Goal: Task Accomplishment & Management: Manage account settings

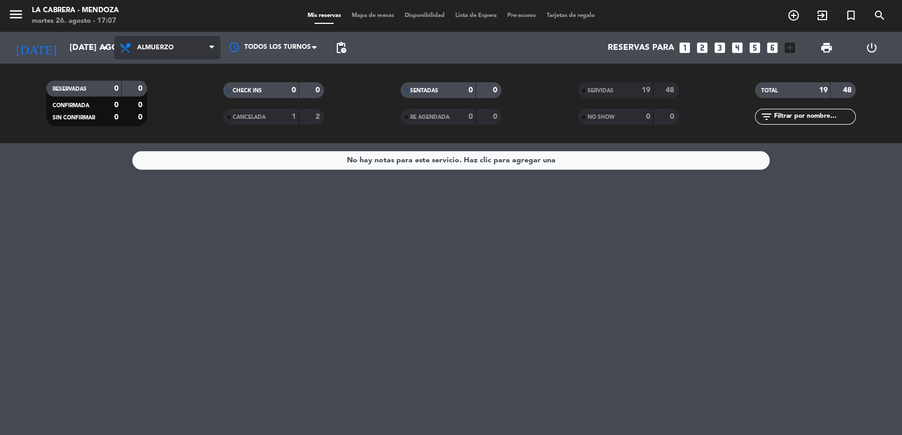
drag, startPoint x: 116, startPoint y: 52, endPoint x: 123, endPoint y: 50, distance: 6.6
click at [122, 50] on span "Almuerzo" at bounding box center [167, 47] width 106 height 23
click at [151, 113] on div "menu [PERSON_NAME] martes 26. agosto - 17:07 Mis reservas Mapa de mesas Disponi…" at bounding box center [451, 71] width 902 height 143
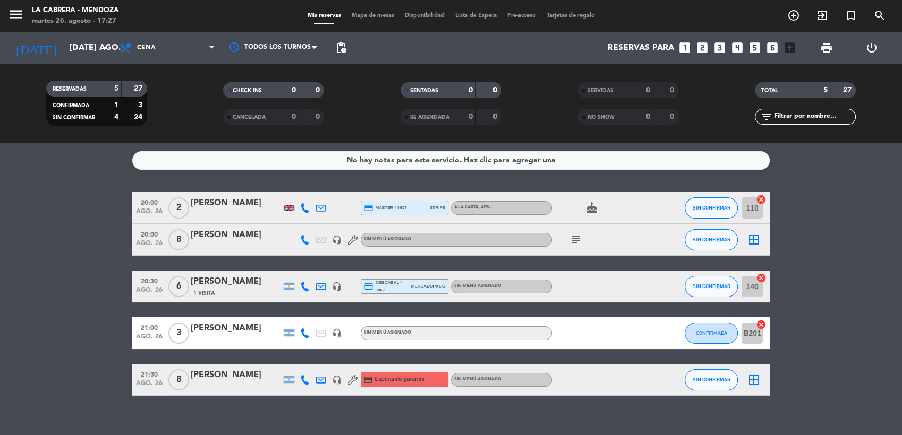
drag, startPoint x: 575, startPoint y: 410, endPoint x: 509, endPoint y: 419, distance: 66.5
click at [509, 419] on div "No hay notas para este servicio. Haz clic para agregar una 20:00 ago. 26 2 [PER…" at bounding box center [451, 289] width 902 height 292
click at [192, 44] on span "Cena" at bounding box center [167, 47] width 106 height 23
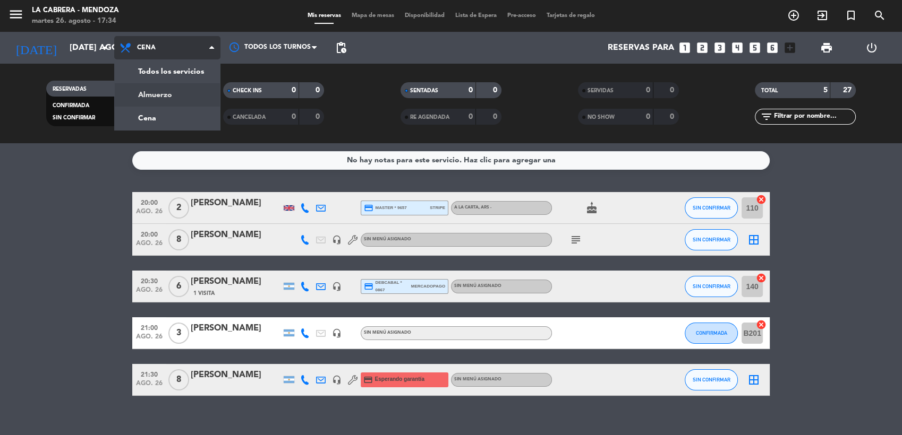
click at [174, 87] on div "menu [PERSON_NAME] martes 26. agosto - 17:34 Mis reservas Mapa de mesas Disponi…" at bounding box center [451, 71] width 902 height 143
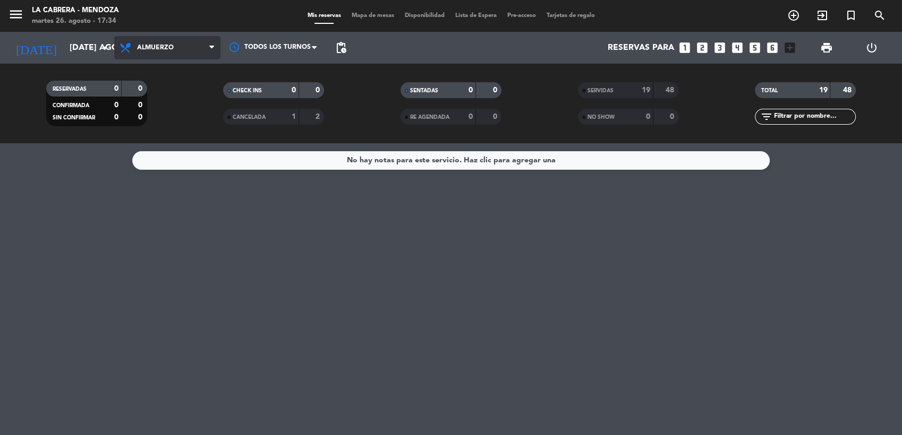
click at [191, 55] on span "Almuerzo" at bounding box center [167, 47] width 106 height 23
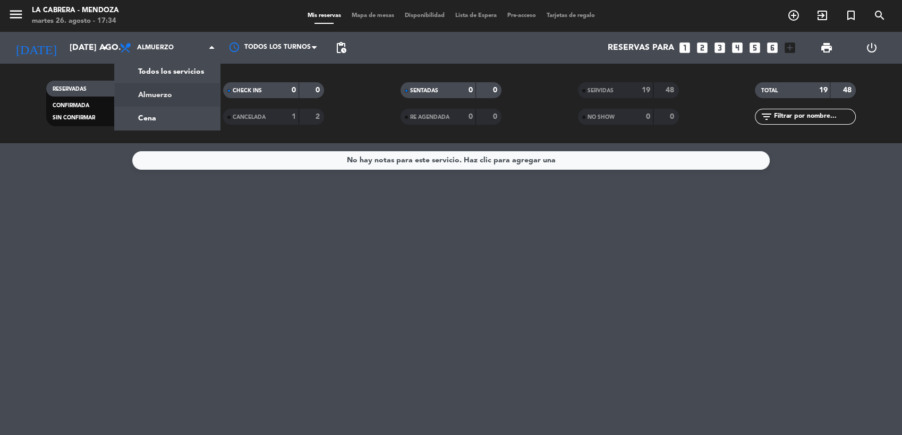
click at [187, 111] on div "menu [PERSON_NAME] martes 26. agosto - 17:34 Mis reservas Mapa de mesas Disponi…" at bounding box center [451, 71] width 902 height 143
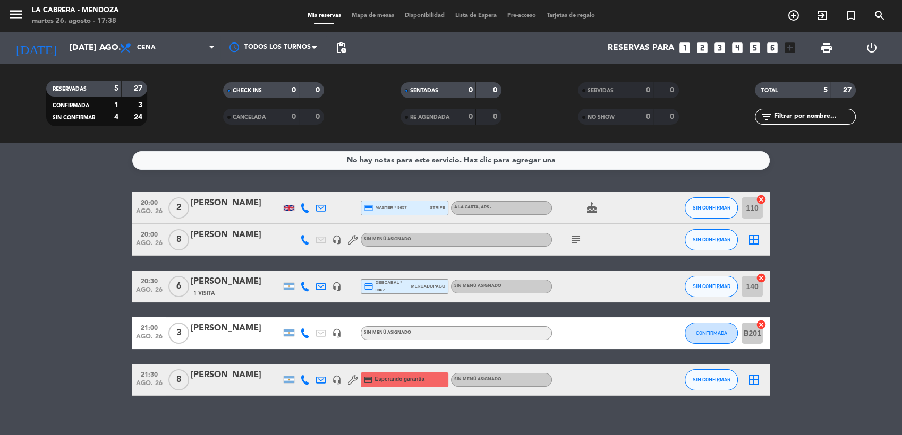
click at [306, 205] on icon at bounding box center [305, 208] width 10 height 10
click at [298, 190] on span "Copiar" at bounding box center [297, 190] width 22 height 11
click at [305, 242] on icon at bounding box center [305, 240] width 10 height 10
click at [297, 222] on span "Copiar" at bounding box center [295, 222] width 22 height 11
click at [576, 242] on icon "subject" at bounding box center [575, 240] width 13 height 13
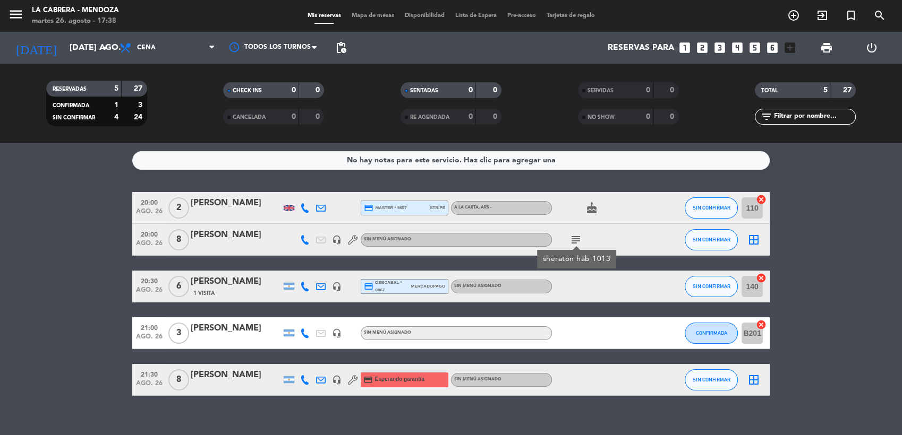
click at [209, 236] on div "[PERSON_NAME]" at bounding box center [236, 235] width 90 height 14
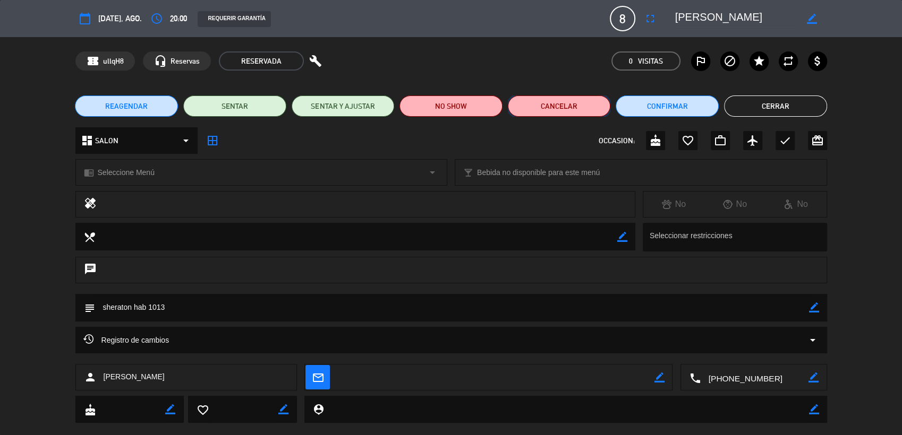
click at [566, 102] on button "Cancelar" at bounding box center [559, 106] width 103 height 21
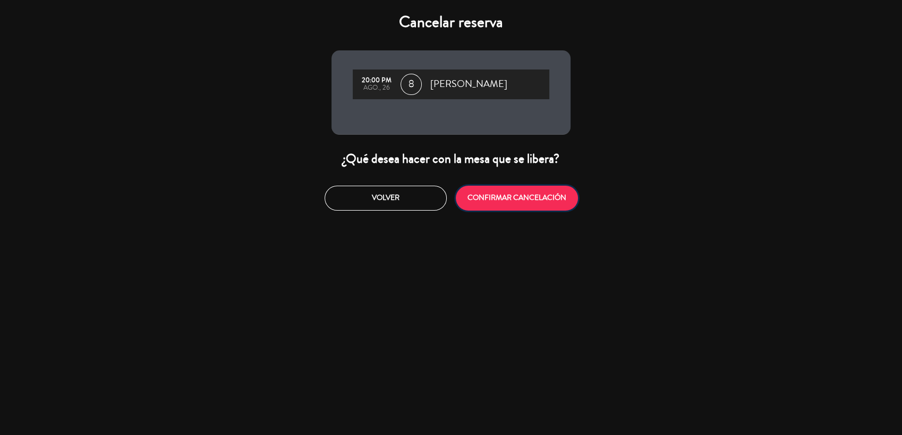
click at [512, 195] on button "CONFIRMAR CANCELACIÓN" at bounding box center [517, 198] width 122 height 25
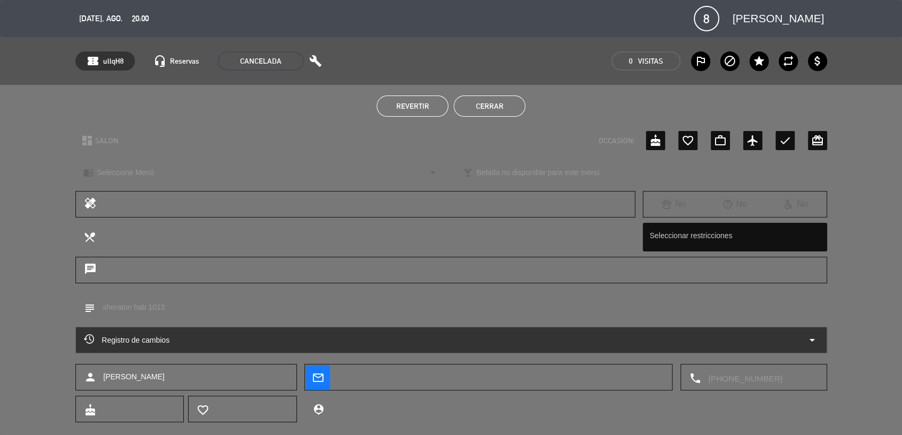
click at [493, 107] on button "Cerrar" at bounding box center [489, 106] width 72 height 21
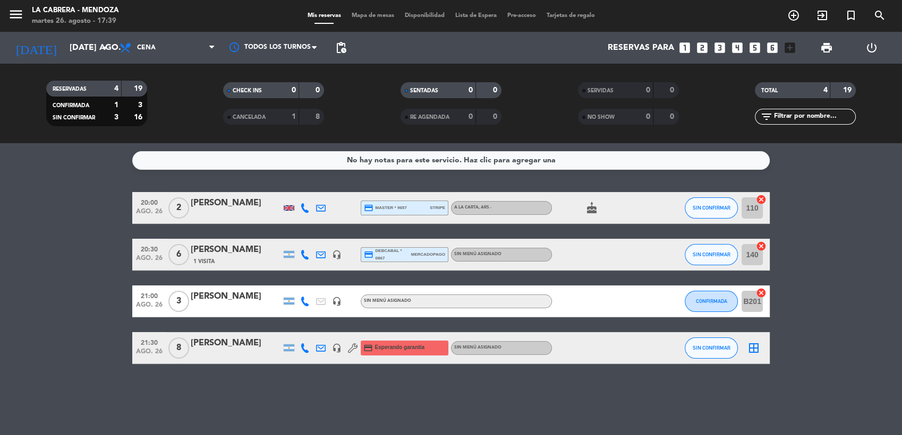
click at [307, 255] on icon at bounding box center [305, 255] width 10 height 10
click at [298, 234] on span "Copiar" at bounding box center [297, 237] width 22 height 11
click at [305, 299] on icon at bounding box center [305, 302] width 10 height 10
click at [289, 283] on span "Copiar" at bounding box center [297, 283] width 22 height 11
click at [304, 369] on div "No hay notas para este servicio. Haz clic para agregar una 20:00 ago. 26 2 [PER…" at bounding box center [451, 289] width 902 height 292
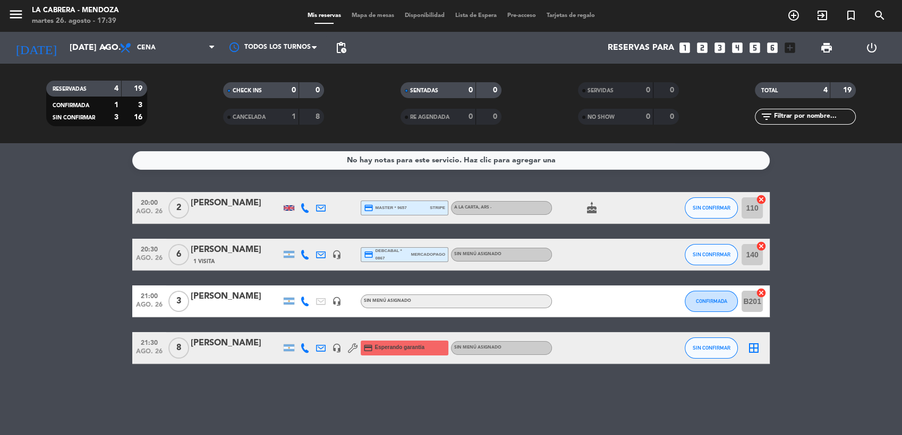
click at [304, 348] on icon at bounding box center [305, 349] width 10 height 10
click at [296, 328] on span "Copiar" at bounding box center [297, 330] width 22 height 11
click at [268, 404] on div "No hay notas para este servicio. Haz clic para agregar una 20:00 ago. 26 2 [PER…" at bounding box center [451, 289] width 902 height 292
click at [760, 199] on icon "cancel" at bounding box center [761, 199] width 11 height 11
click at [764, 247] on icon "cancel" at bounding box center [761, 246] width 11 height 11
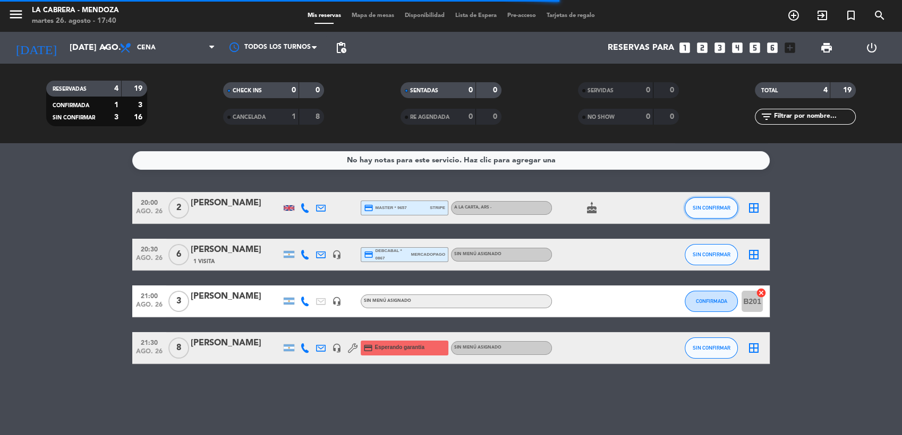
click at [720, 205] on span "SIN CONFIRMAR" at bounding box center [711, 208] width 38 height 6
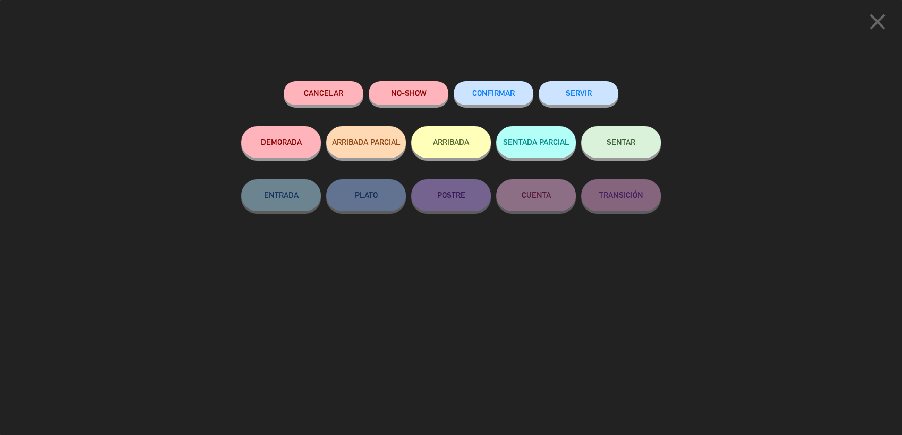
click at [480, 85] on button "CONFIRMAR" at bounding box center [493, 93] width 80 height 24
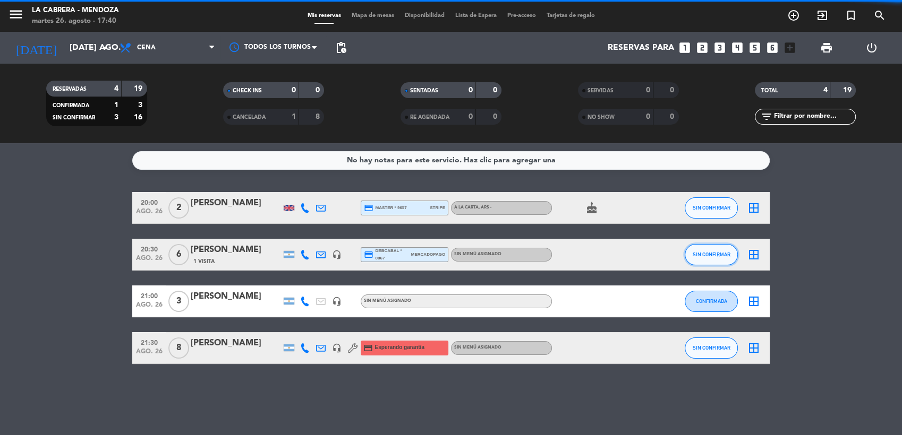
click at [718, 250] on button "SIN CONFIRMAR" at bounding box center [710, 254] width 53 height 21
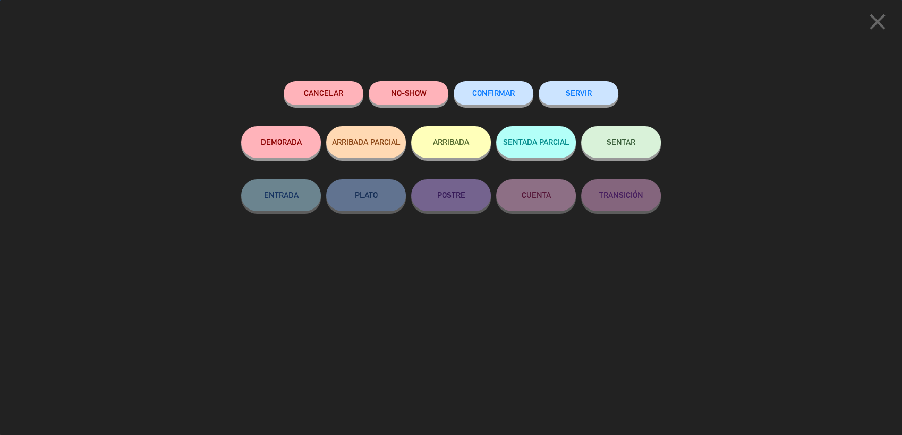
click at [494, 91] on span "CONFIRMAR" at bounding box center [493, 93] width 42 height 9
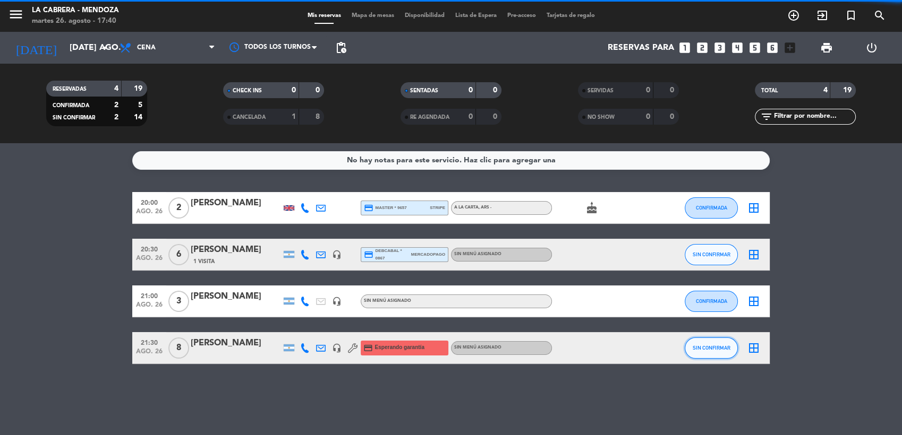
click at [706, 354] on button "SIN CONFIRMAR" at bounding box center [710, 348] width 53 height 21
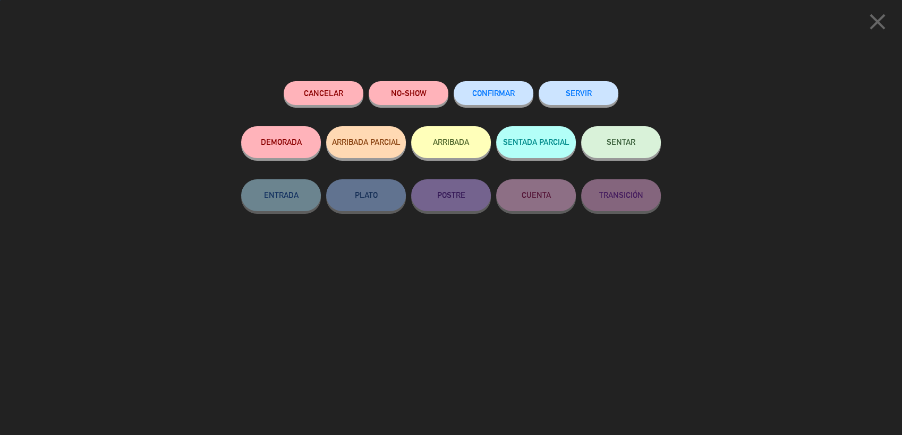
click at [494, 93] on span "CONFIRMAR" at bounding box center [493, 93] width 42 height 9
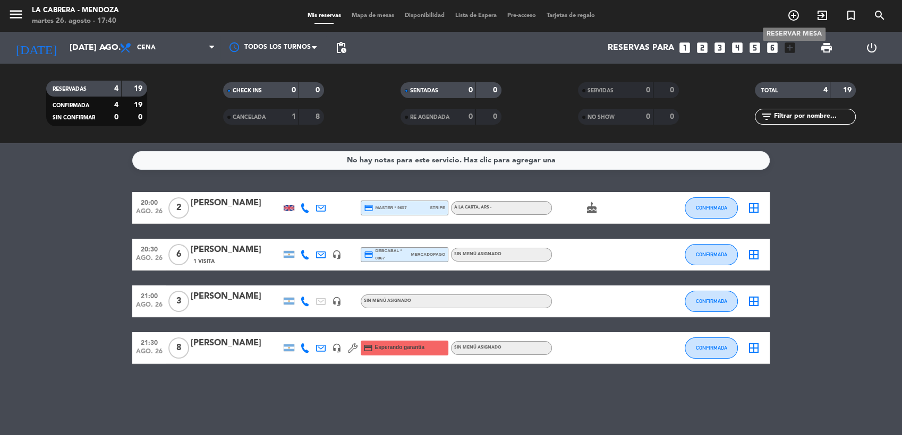
click at [796, 14] on icon "add_circle_outline" at bounding box center [793, 15] width 13 height 13
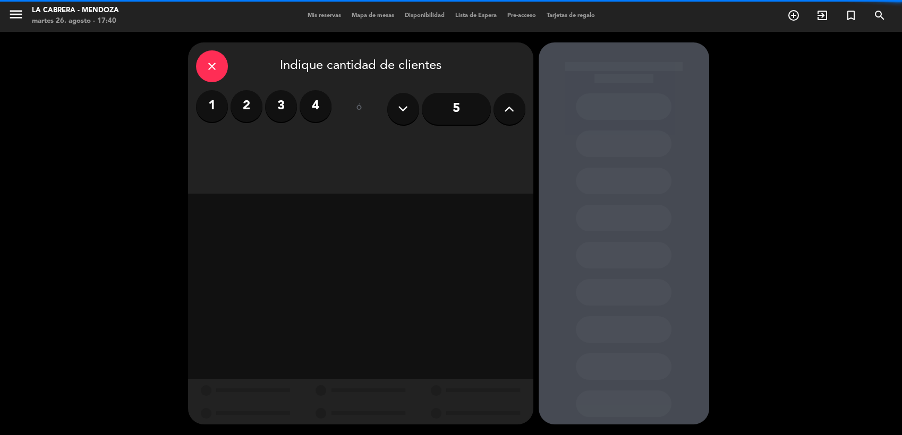
click at [507, 109] on icon at bounding box center [509, 109] width 10 height 16
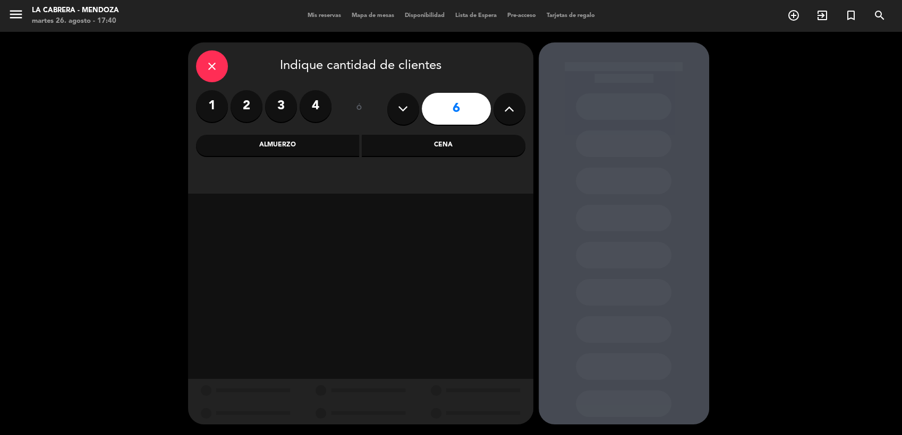
click at [507, 109] on icon at bounding box center [509, 109] width 10 height 16
type input "8"
click at [484, 140] on div "Cena" at bounding box center [444, 145] width 164 height 21
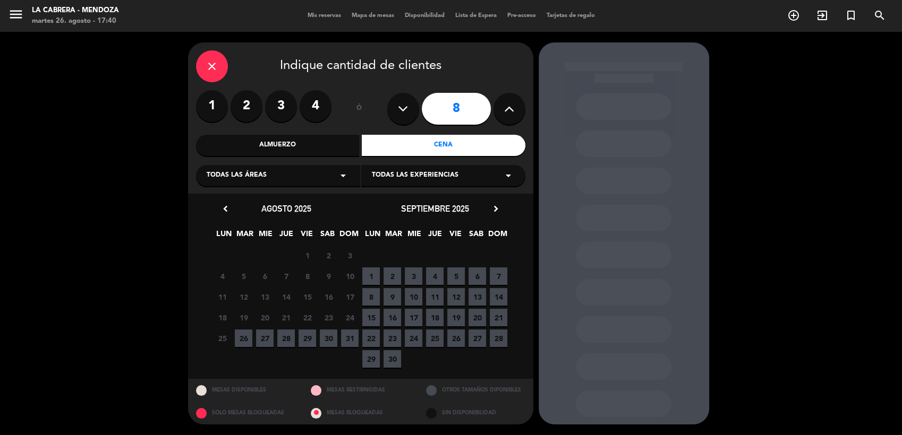
click at [240, 338] on span "26" at bounding box center [244, 339] width 18 height 18
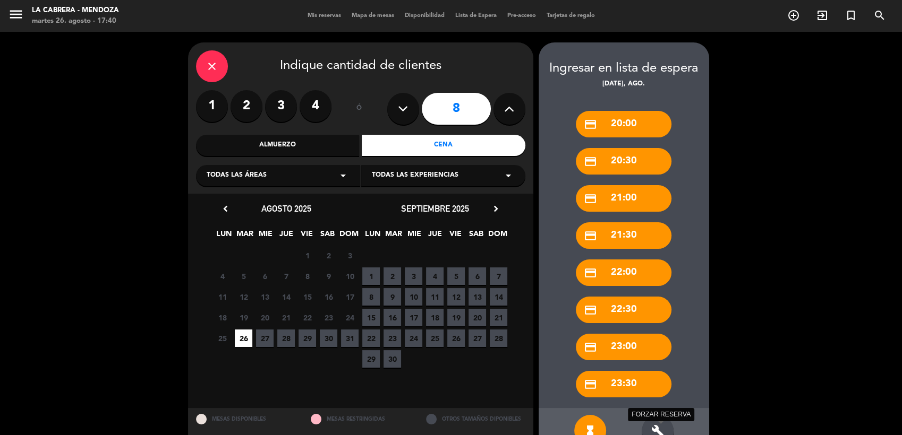
click at [657, 426] on icon "build" at bounding box center [657, 431] width 13 height 13
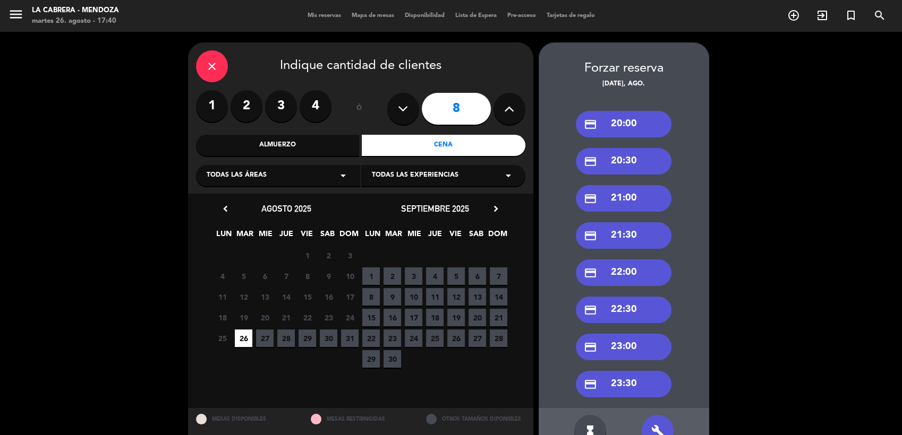
click at [618, 119] on div "credit_card 20:00" at bounding box center [624, 124] width 96 height 27
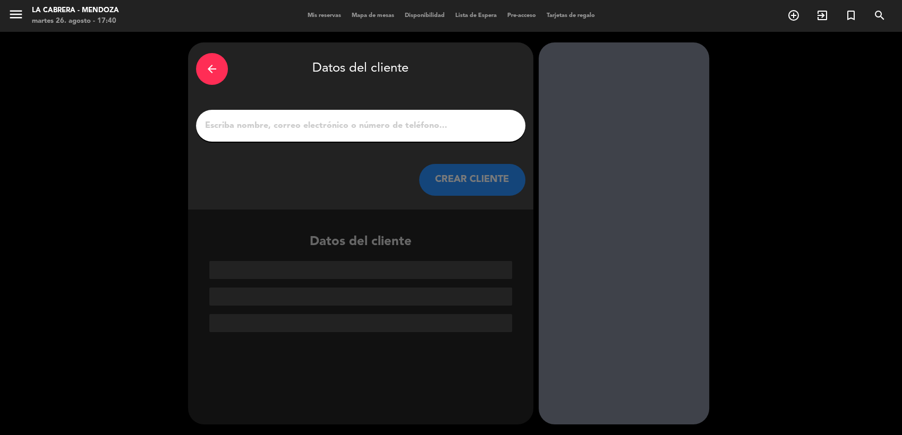
click at [372, 129] on input "1" at bounding box center [360, 125] width 313 height 15
paste input "[PERSON_NAME]"
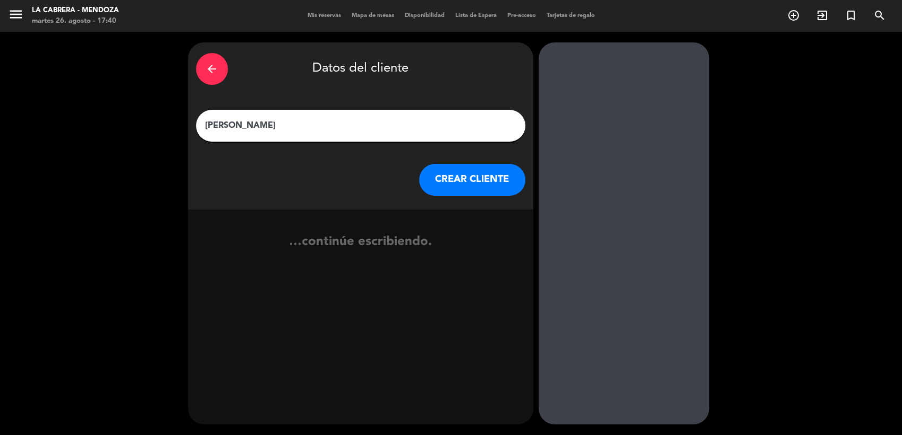
type input "[PERSON_NAME]"
click at [487, 176] on button "CREAR CLIENTE" at bounding box center [472, 180] width 106 height 32
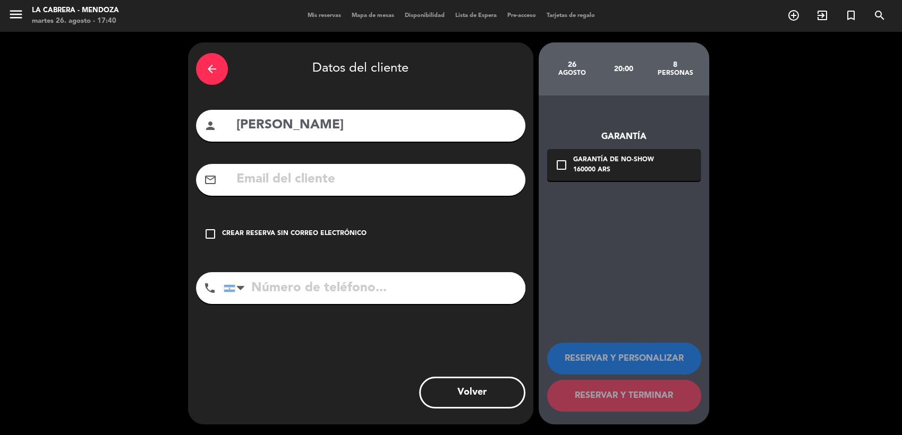
click at [334, 179] on input "text" at bounding box center [376, 180] width 282 height 22
paste input "[PERSON_NAME][EMAIL_ADDRESS][PERSON_NAME][DOMAIN_NAME]"
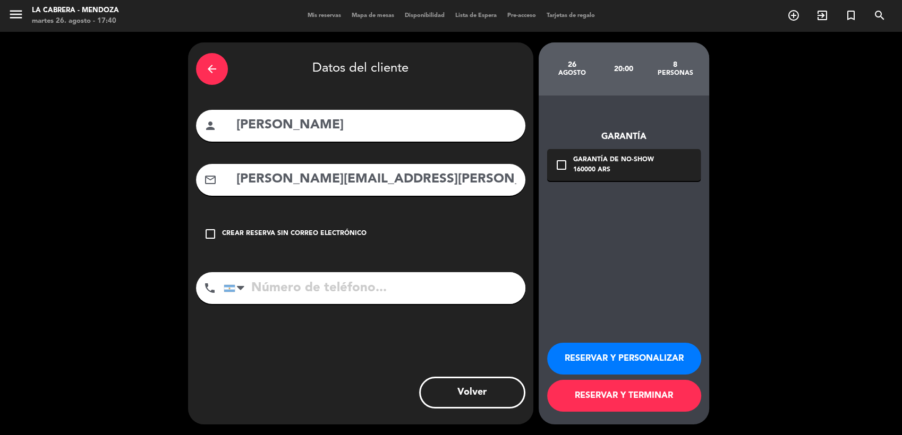
type input "[PERSON_NAME][EMAIL_ADDRESS][PERSON_NAME][DOMAIN_NAME]"
click at [420, 283] on input "tel" at bounding box center [375, 288] width 302 height 32
paste input "2615164439"
type input "2615164439"
click at [588, 162] on div "Garantía de no-show" at bounding box center [613, 160] width 81 height 11
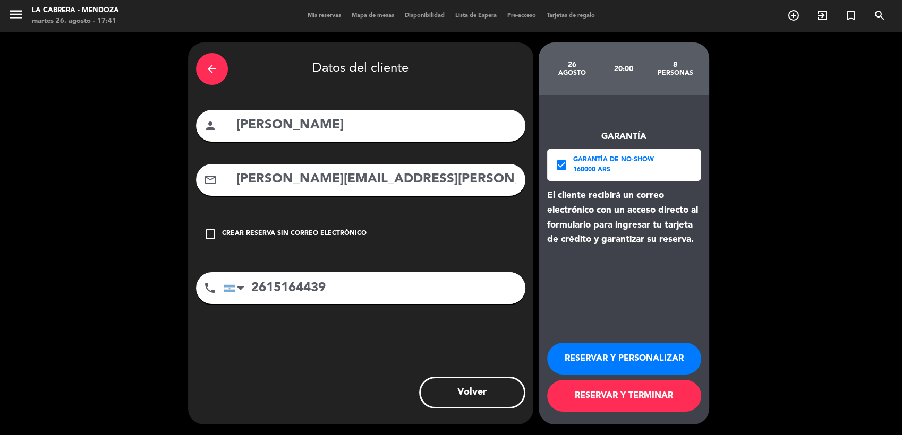
click at [644, 401] on button "RESERVAR Y TERMINAR" at bounding box center [624, 396] width 154 height 32
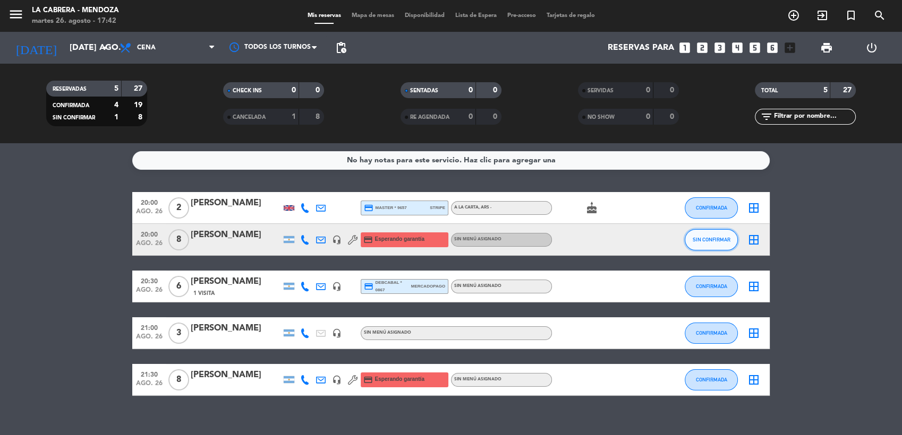
click at [709, 246] on button "SIN CONFIRMAR" at bounding box center [710, 239] width 53 height 21
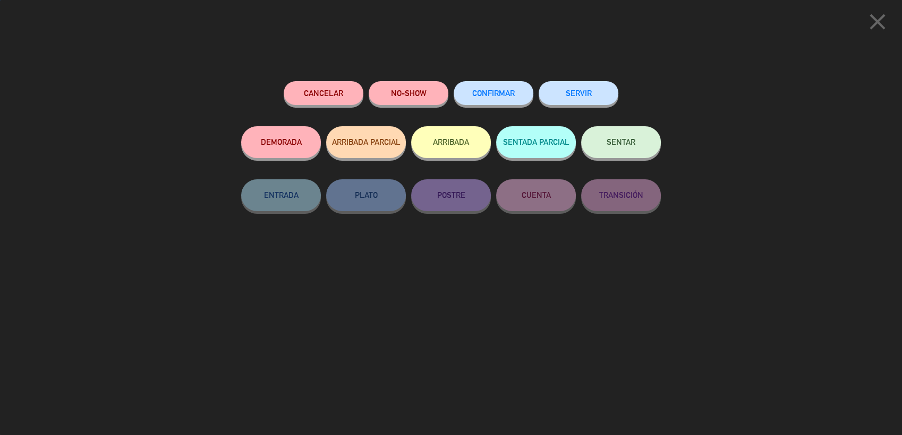
click at [502, 92] on span "CONFIRMAR" at bounding box center [493, 93] width 42 height 9
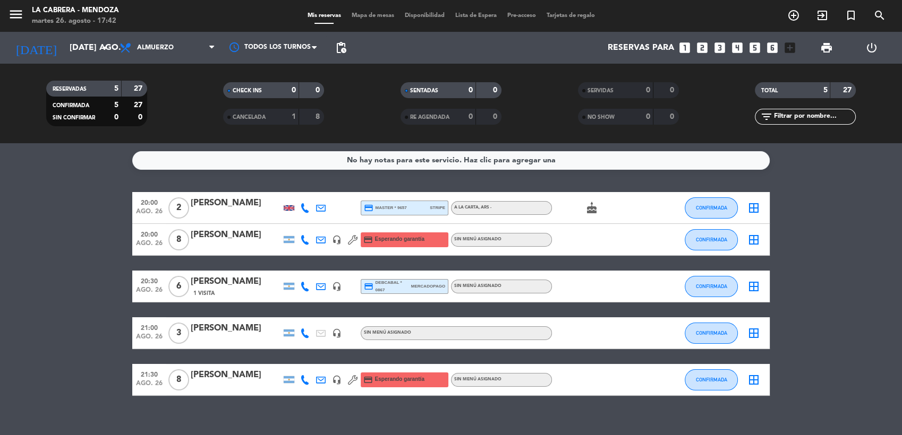
click at [209, 88] on div "menu [PERSON_NAME] martes 26. agosto - 17:42 Mis reservas Mapa de mesas Disponi…" at bounding box center [451, 71] width 902 height 143
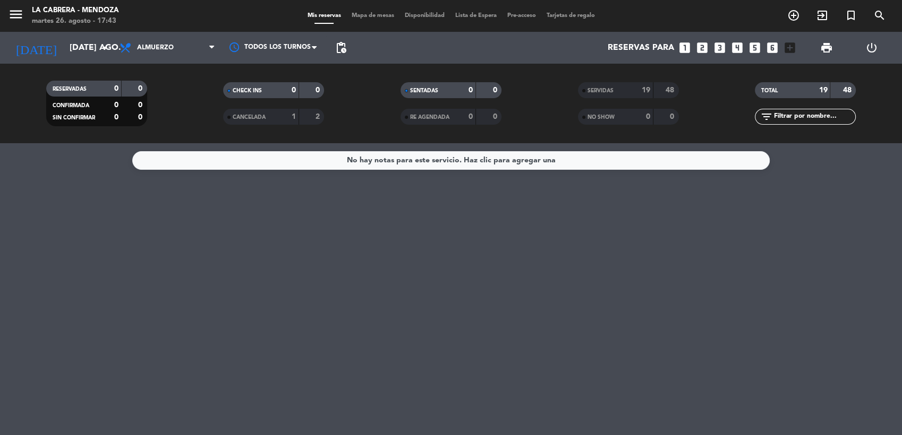
click at [372, 302] on div "No hay notas para este servicio. Haz clic para agregar una" at bounding box center [451, 289] width 902 height 292
click at [821, 21] on icon "exit_to_app" at bounding box center [822, 15] width 13 height 13
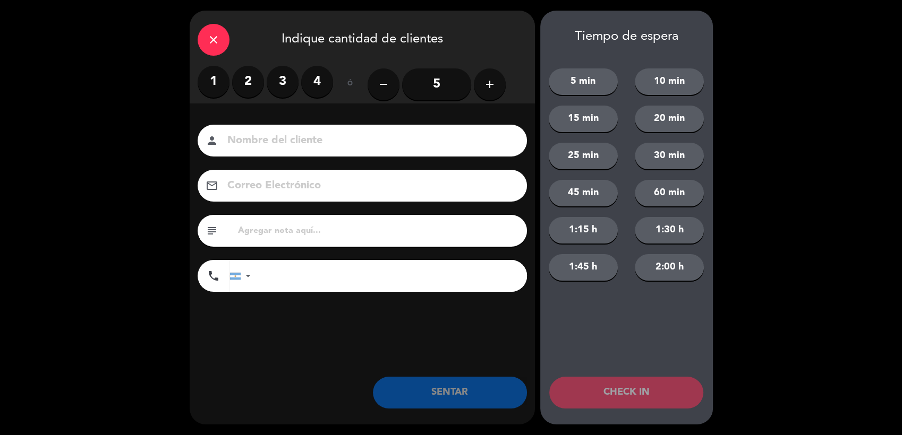
click at [251, 80] on label "2" at bounding box center [248, 82] width 32 height 32
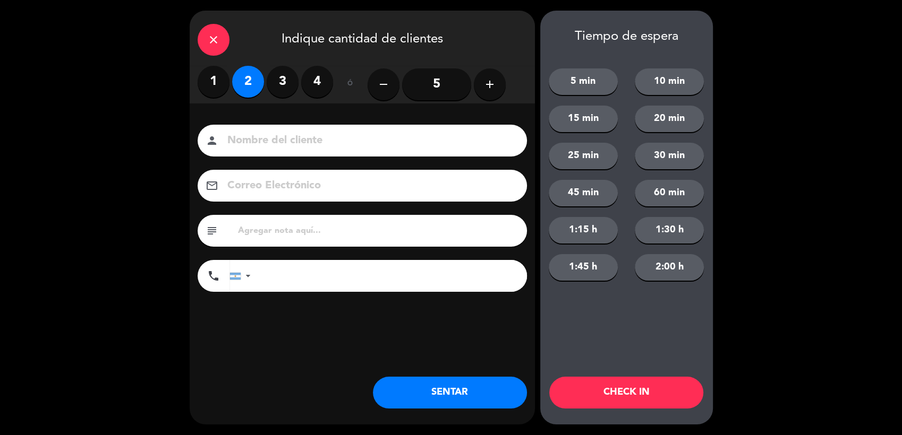
click at [497, 385] on button "SENTAR" at bounding box center [450, 393] width 154 height 32
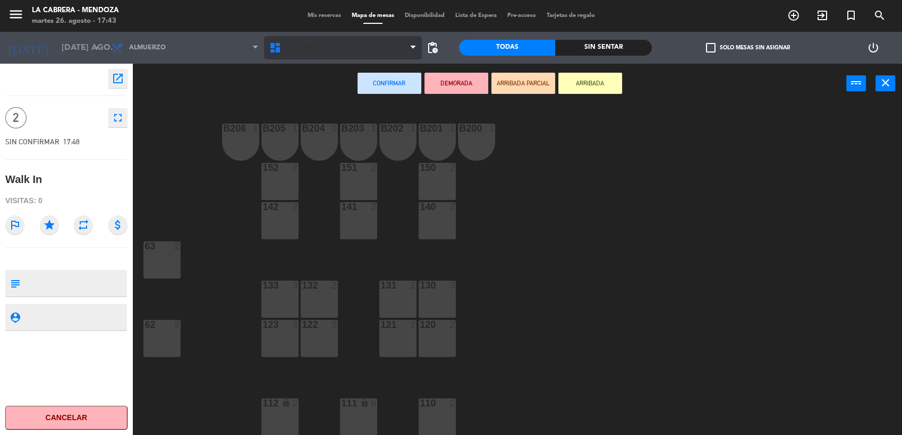
click at [331, 50] on span "1. SALON" at bounding box center [343, 47] width 158 height 23
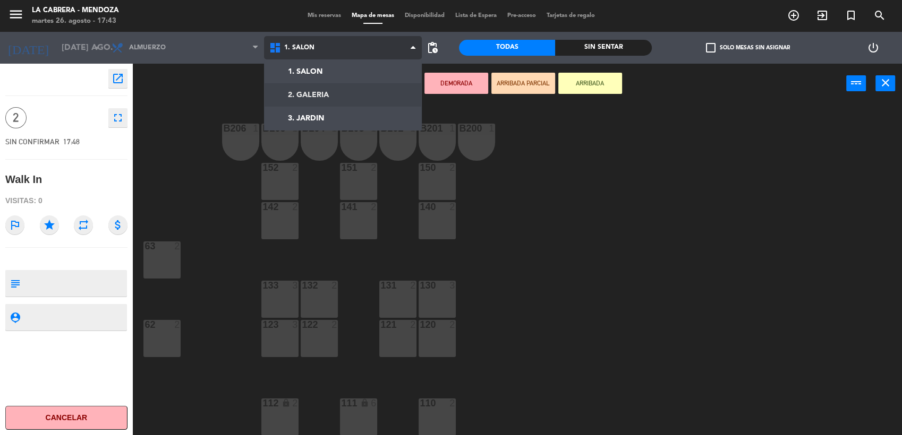
click at [333, 97] on ng-component "menu [PERSON_NAME] martes 26. agosto - 17:43 Mis reservas Mapa de mesas Disponi…" at bounding box center [451, 218] width 902 height 437
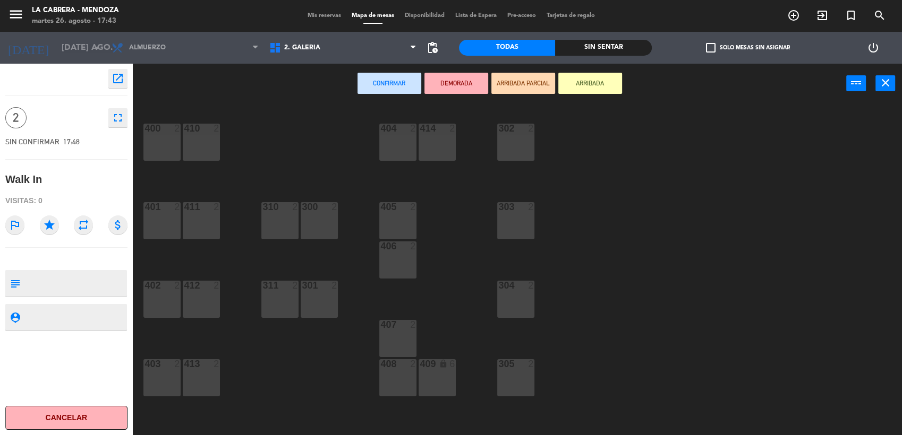
click at [407, 158] on div "404 2" at bounding box center [397, 142] width 37 height 37
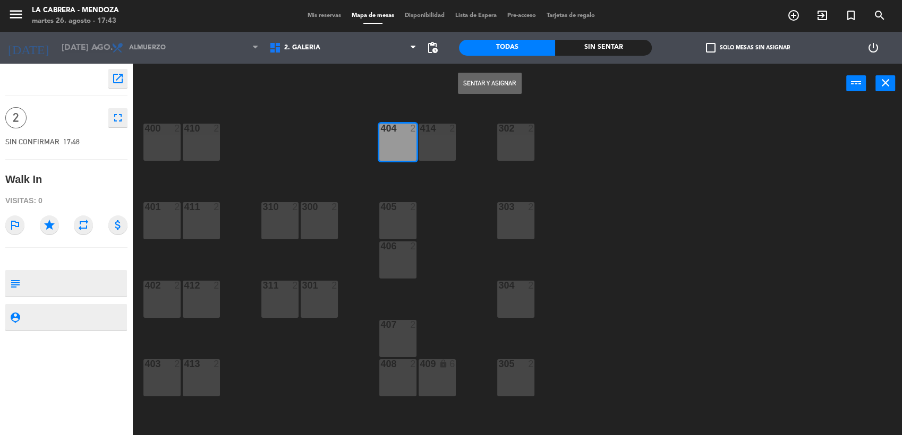
click at [478, 67] on div "Sentar y Asignar power_input close" at bounding box center [489, 84] width 713 height 40
click at [478, 80] on button "Sentar y Asignar" at bounding box center [490, 83] width 64 height 21
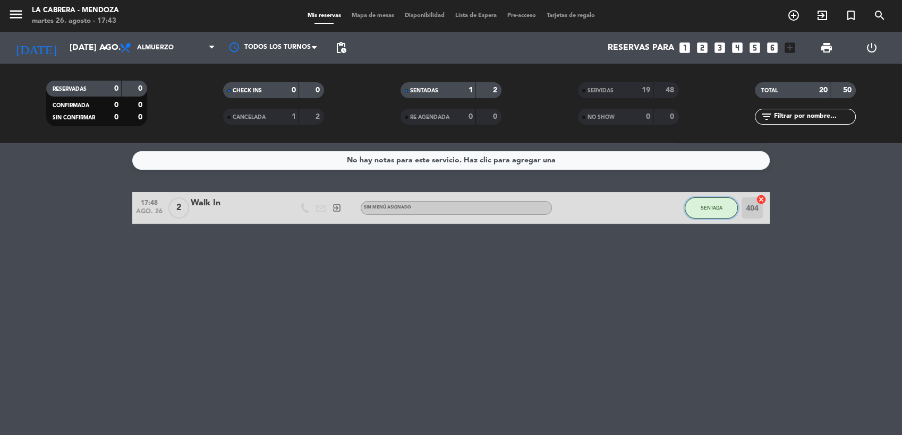
click at [713, 207] on span "SENTADA" at bounding box center [711, 208] width 22 height 6
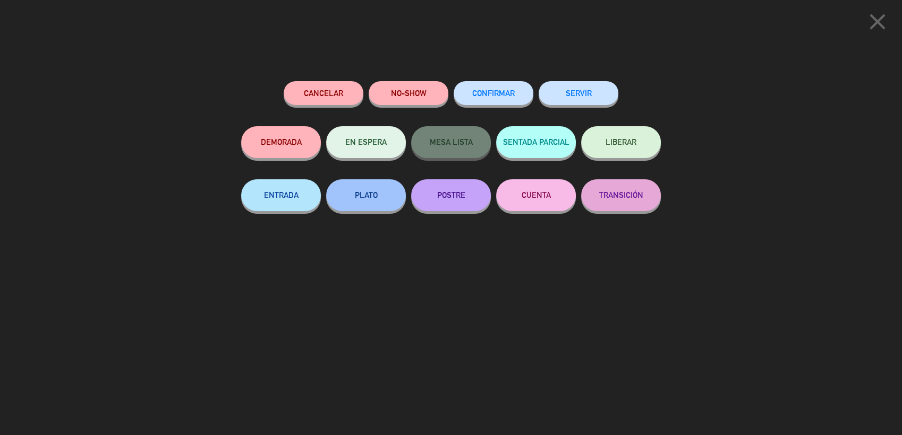
click at [580, 95] on button "SERVIR" at bounding box center [578, 93] width 80 height 24
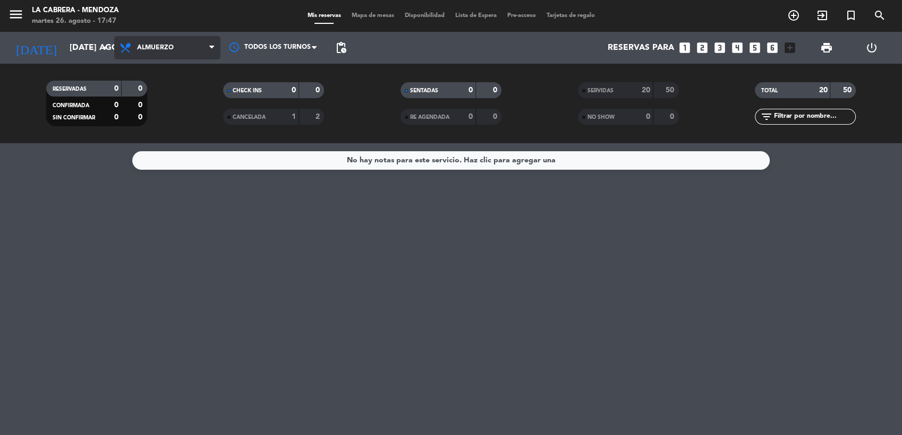
click at [161, 42] on span "Almuerzo" at bounding box center [167, 47] width 106 height 23
click at [179, 109] on div "menu [PERSON_NAME] martes 26. agosto - 17:47 Mis reservas Mapa de mesas Disponi…" at bounding box center [451, 71] width 902 height 143
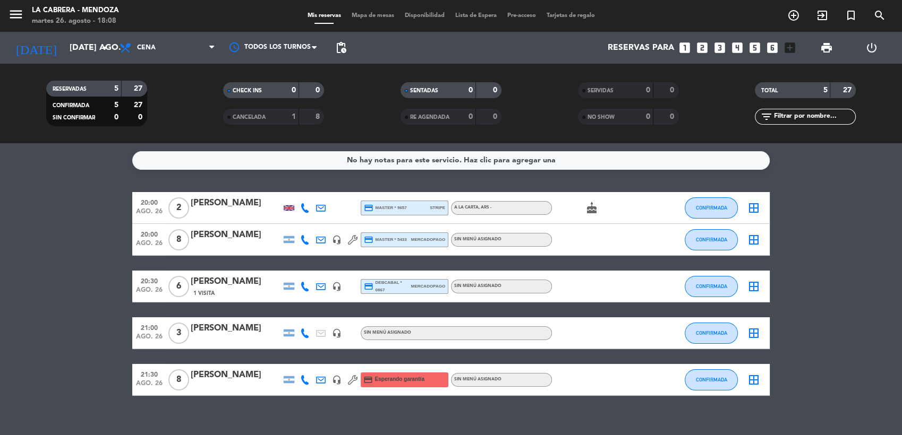
click at [307, 202] on div at bounding box center [305, 207] width 16 height 31
click at [307, 208] on icon at bounding box center [305, 208] width 10 height 10
click at [304, 235] on icon at bounding box center [305, 240] width 10 height 10
click at [307, 286] on icon at bounding box center [305, 287] width 10 height 10
click at [306, 330] on icon at bounding box center [305, 334] width 10 height 10
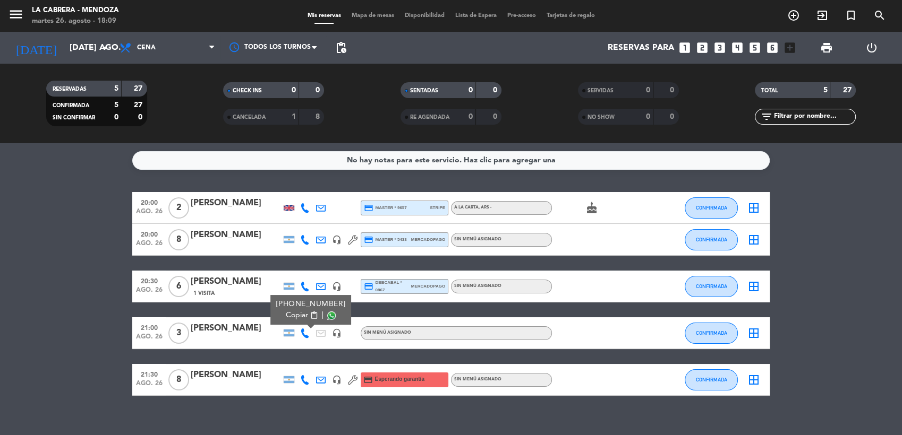
click at [306, 381] on icon at bounding box center [305, 380] width 10 height 10
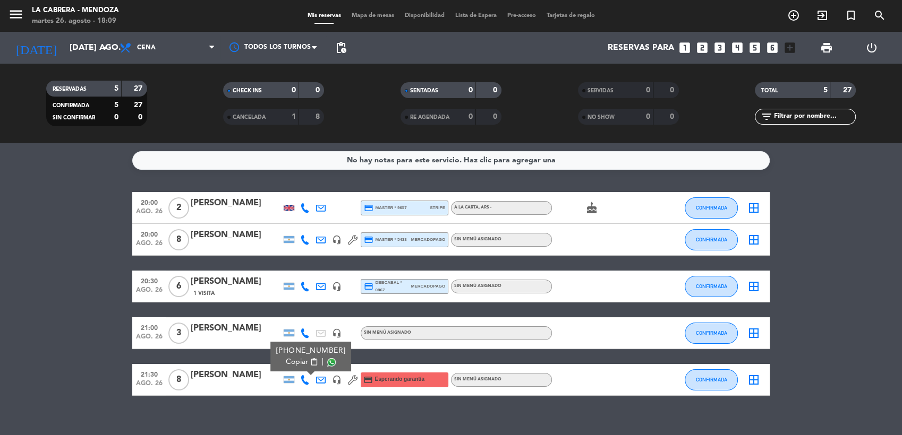
click at [13, 239] on bookings-row "20:00 ago. 26 2 [PERSON_NAME] credit_card master * 9657 stripe A LA CARTA , ARS…" at bounding box center [451, 294] width 902 height 204
click at [353, 20] on div "Mis reservas Mapa de mesas Disponibilidad Lista de Espera Pre-acceso Tarjetas d…" at bounding box center [451, 16] width 298 height 10
click at [350, 18] on span "Mapa de mesas" at bounding box center [372, 16] width 53 height 6
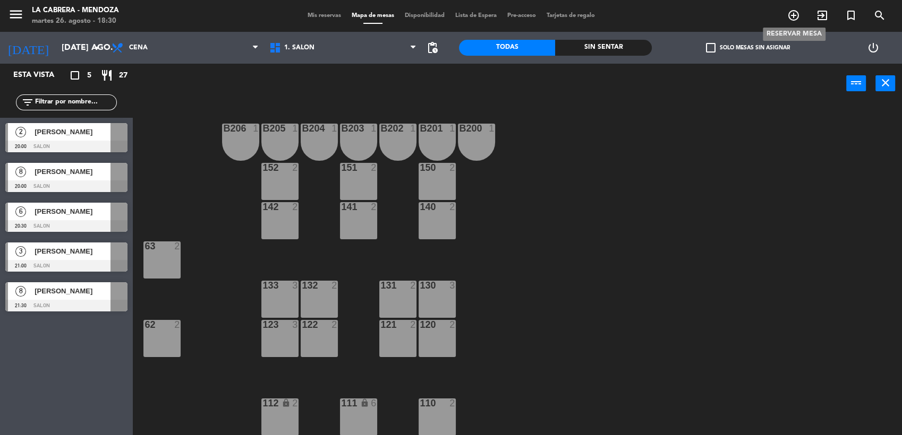
click at [794, 10] on icon "add_circle_outline" at bounding box center [793, 15] width 13 height 13
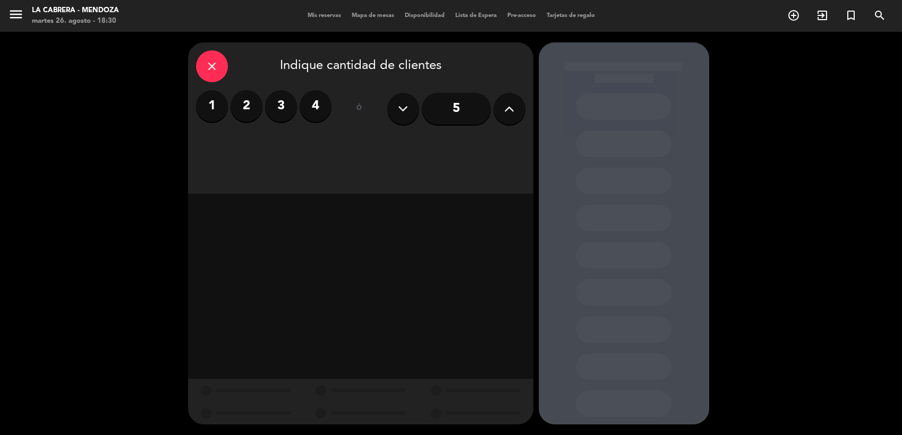
click at [285, 104] on label "3" at bounding box center [281, 106] width 32 height 32
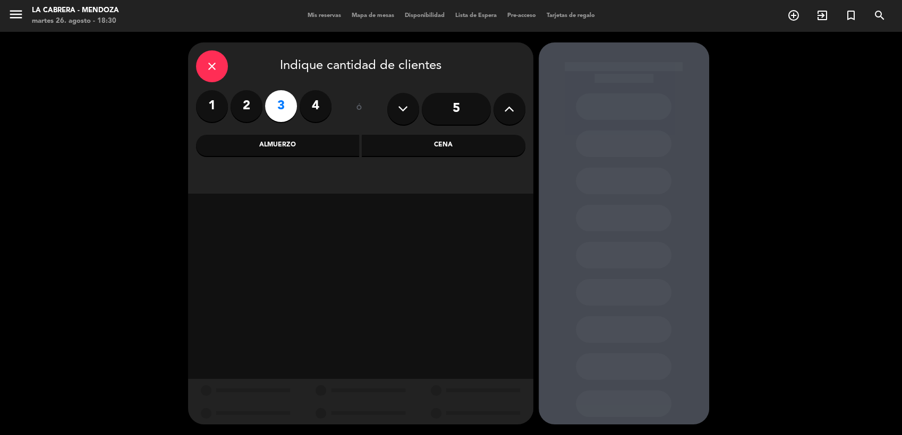
click at [437, 139] on div "Cena" at bounding box center [444, 145] width 164 height 21
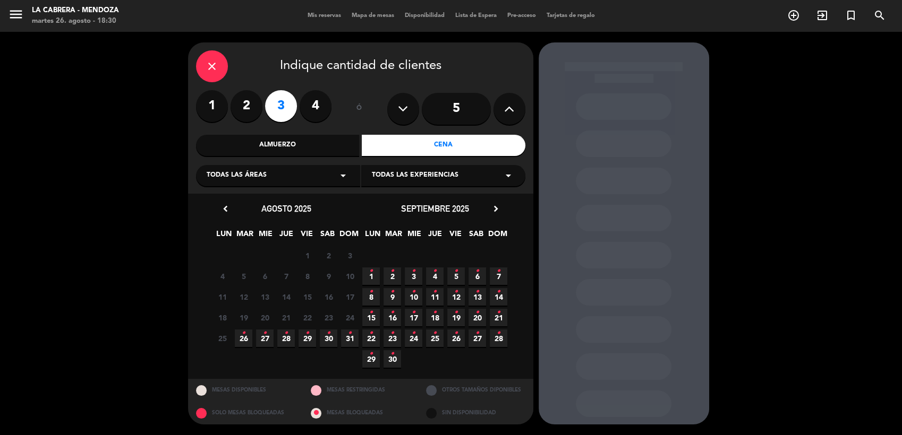
click at [251, 341] on span "26 •" at bounding box center [244, 339] width 18 height 18
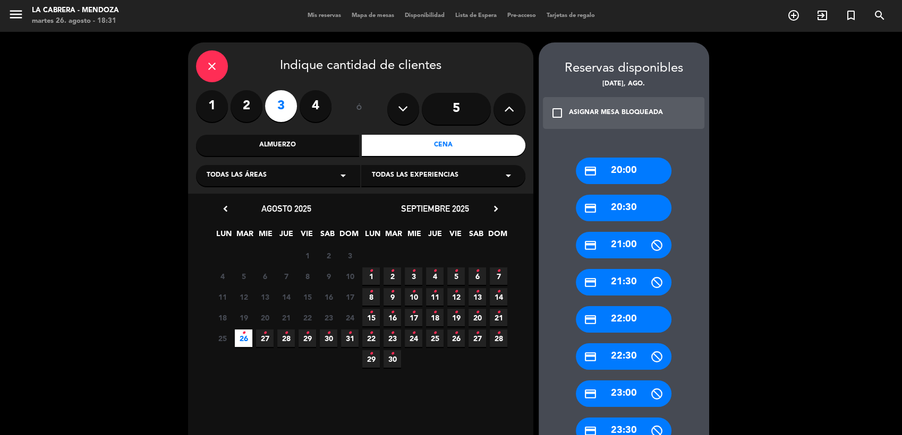
click at [641, 211] on div "credit_card 20:30" at bounding box center [624, 208] width 96 height 27
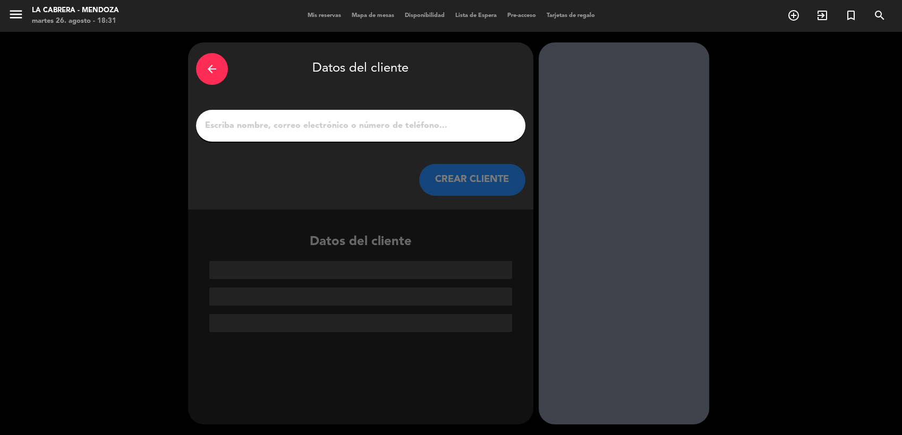
click at [397, 132] on input "1" at bounding box center [360, 125] width 313 height 15
paste input "[PERSON_NAME]"
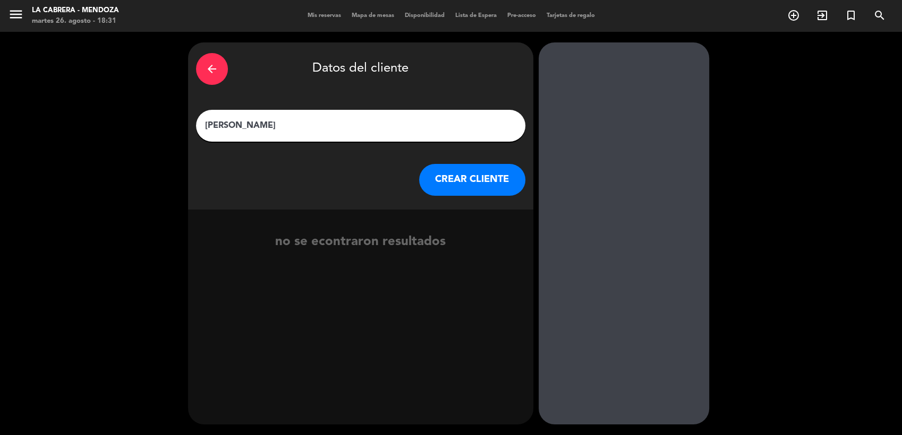
type input "[PERSON_NAME]"
click at [458, 182] on button "CREAR CLIENTE" at bounding box center [472, 180] width 106 height 32
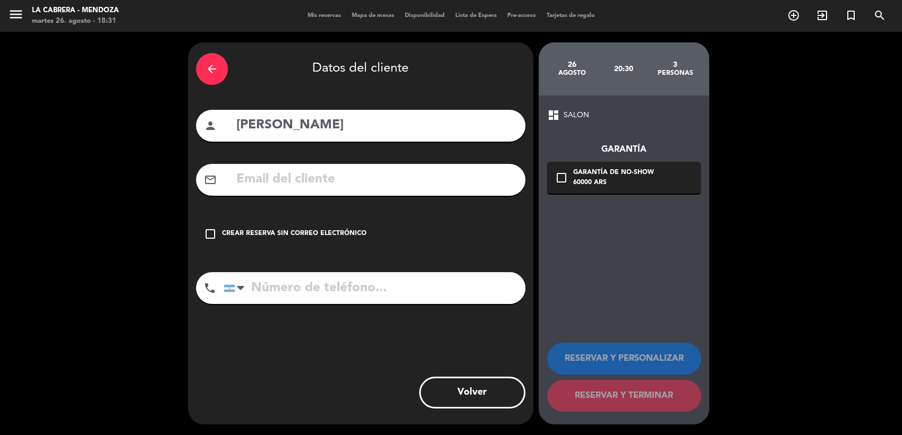
click at [234, 222] on div "check_box_outline_blank Crear reserva sin correo electrónico" at bounding box center [360, 234] width 329 height 32
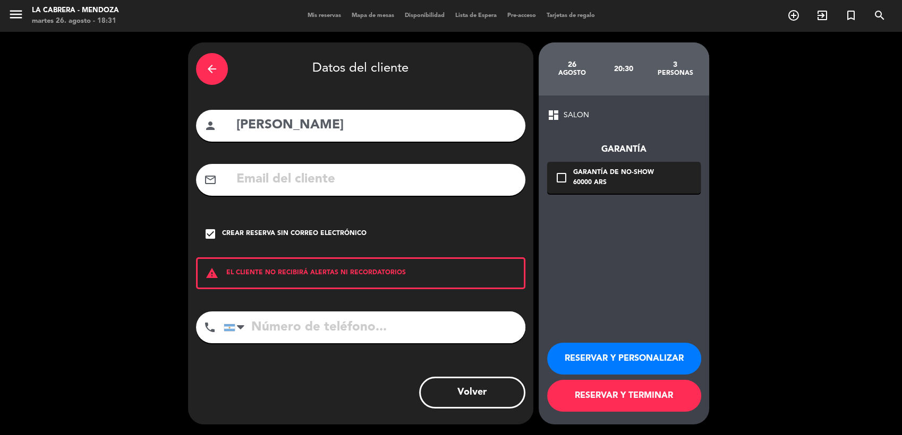
click at [340, 331] on input "tel" at bounding box center [375, 328] width 302 height 32
paste input "[PHONE_NUMBER]"
type input "[PHONE_NUMBER]"
click at [588, 358] on button "RESERVAR Y PERSONALIZAR" at bounding box center [624, 359] width 154 height 32
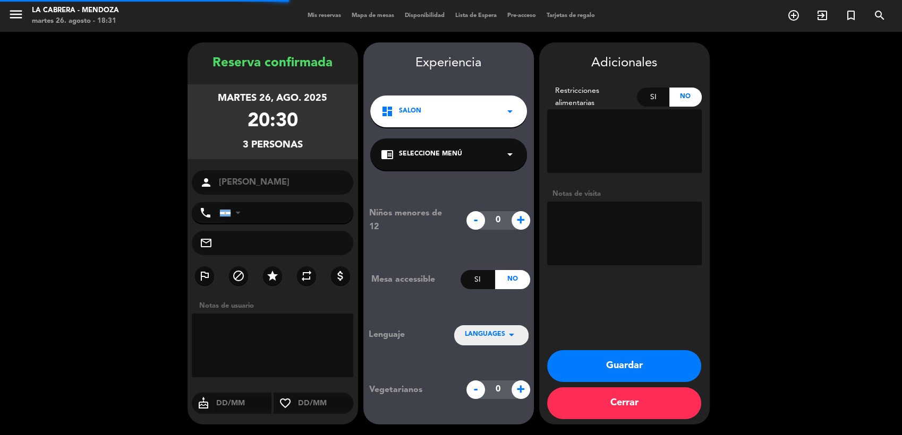
type input "[PHONE_NUMBER]"
click at [234, 324] on textarea at bounding box center [273, 346] width 162 height 64
type textarea "hualta 306"
click at [663, 370] on button "Guardar" at bounding box center [624, 366] width 154 height 32
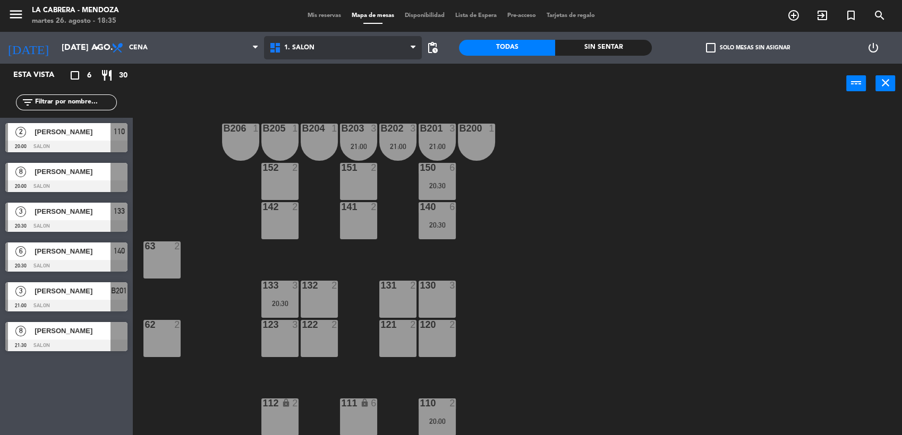
click at [285, 58] on span "1. SALON" at bounding box center [343, 47] width 158 height 23
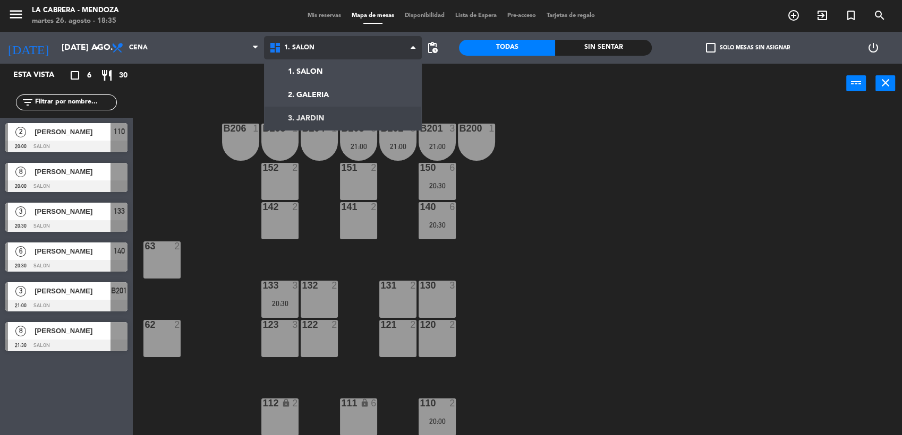
click at [289, 96] on ng-component "menu [PERSON_NAME] martes 26. agosto - 18:35 Mis reservas Mapa de mesas Disponi…" at bounding box center [451, 218] width 902 height 437
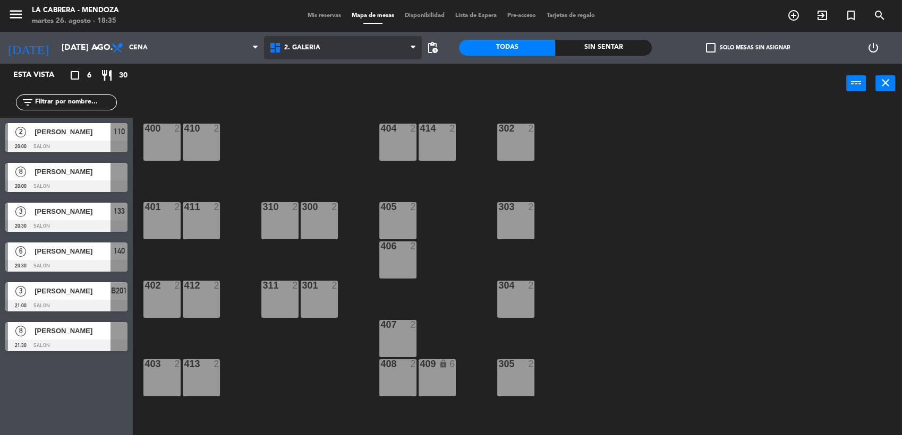
click at [332, 61] on div "1. SALON 2. GALERIA 3. JARDIN 2. GALERIA 1. SALON 2. GALERIA 3. JARDIN" at bounding box center [343, 48] width 158 height 32
click at [318, 57] on span "2. GALERIA" at bounding box center [343, 47] width 158 height 23
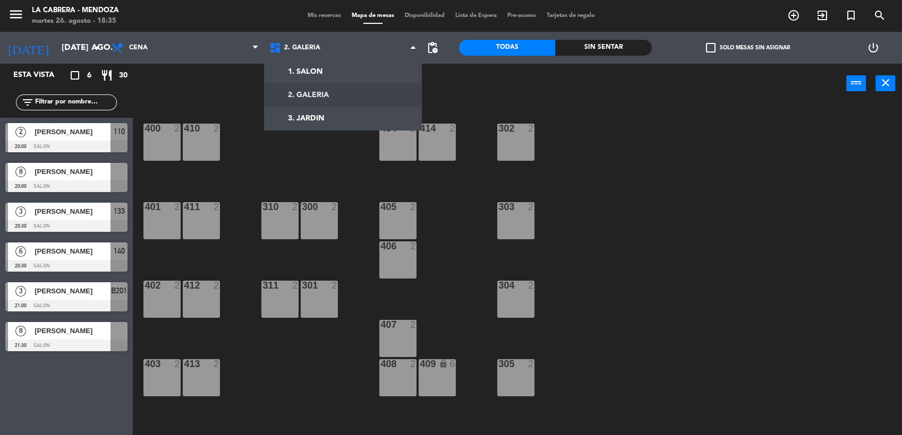
click at [304, 70] on ng-component "menu [PERSON_NAME] martes 26. agosto - 18:35 Mis reservas Mapa de mesas Disponi…" at bounding box center [451, 218] width 902 height 437
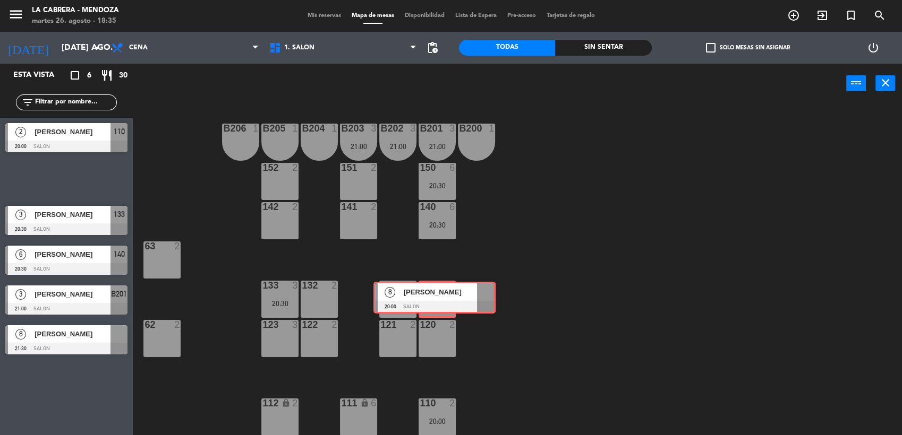
drag, startPoint x: 84, startPoint y: 170, endPoint x: 446, endPoint y: 290, distance: 381.5
click at [446, 290] on div "Esta vista crop_square 6 restaurant 30 filter_list 2 [PERSON_NAME] 20:00 SALON …" at bounding box center [451, 250] width 902 height 373
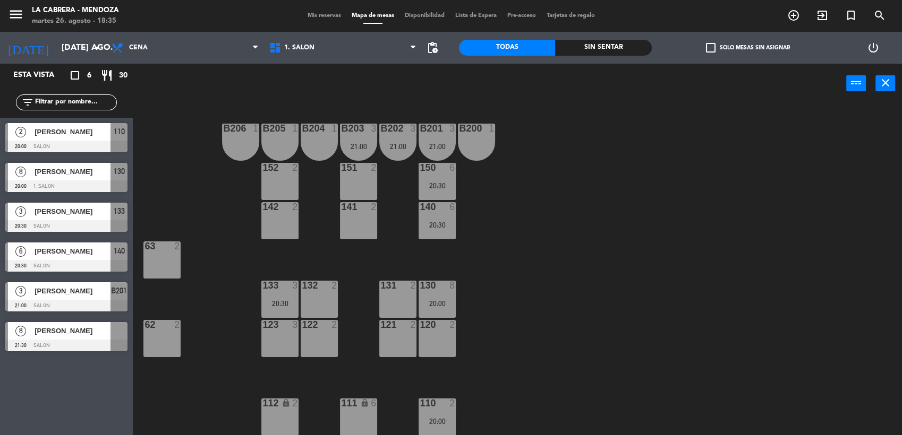
click at [279, 304] on div "20:30" at bounding box center [279, 303] width 37 height 7
click at [186, 203] on div "B206 1 B205 1 B204 1 B203 3 21:00 B202 3 21:00 B201 3 21:00 B200 1 150 6 20:30 …" at bounding box center [522, 271] width 760 height 332
